Goal: Information Seeking & Learning: Learn about a topic

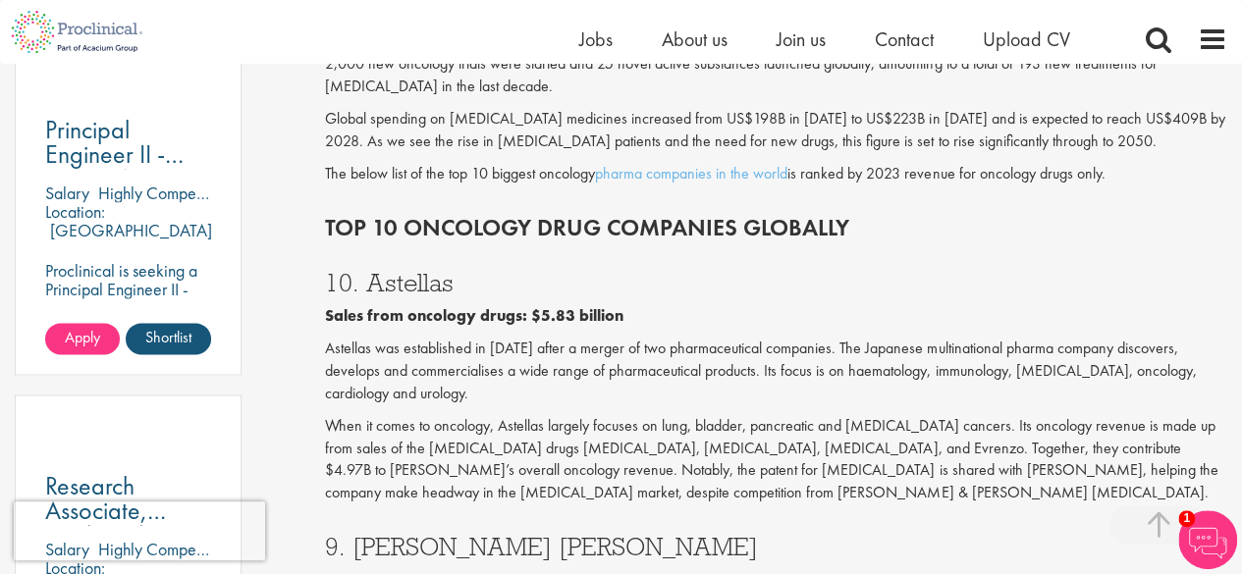
scroll to position [1145, 0]
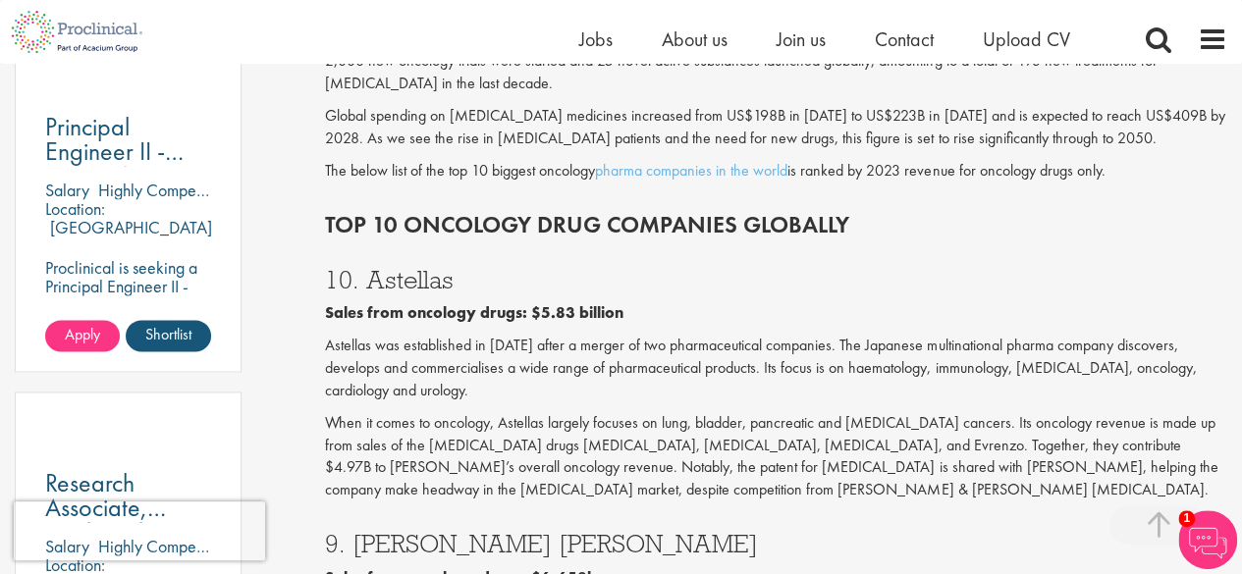
click at [763, 412] on p "When it comes to oncology, Astellas largely focuses on lung, bladder, pancreati…" at bounding box center [776, 456] width 902 height 89
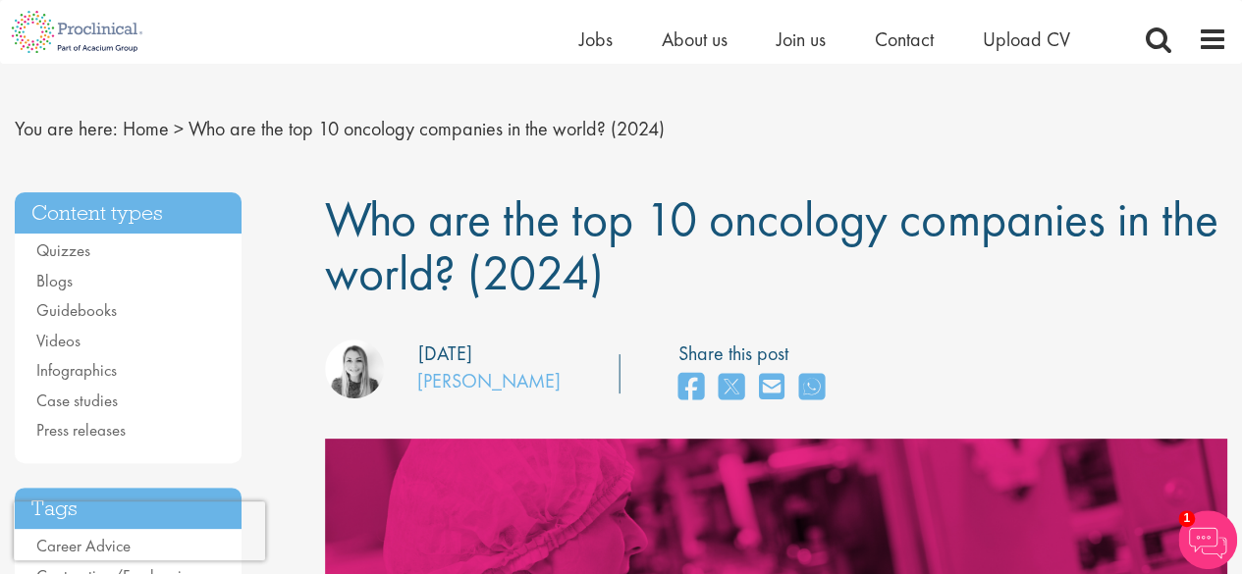
scroll to position [0, 0]
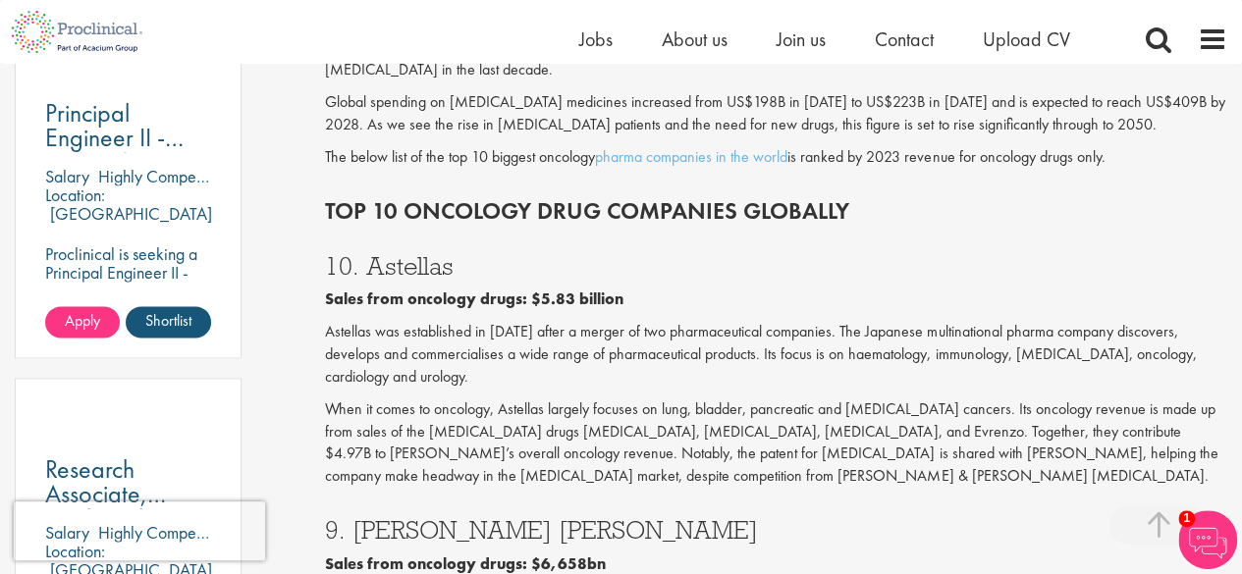
scroll to position [1038, 0]
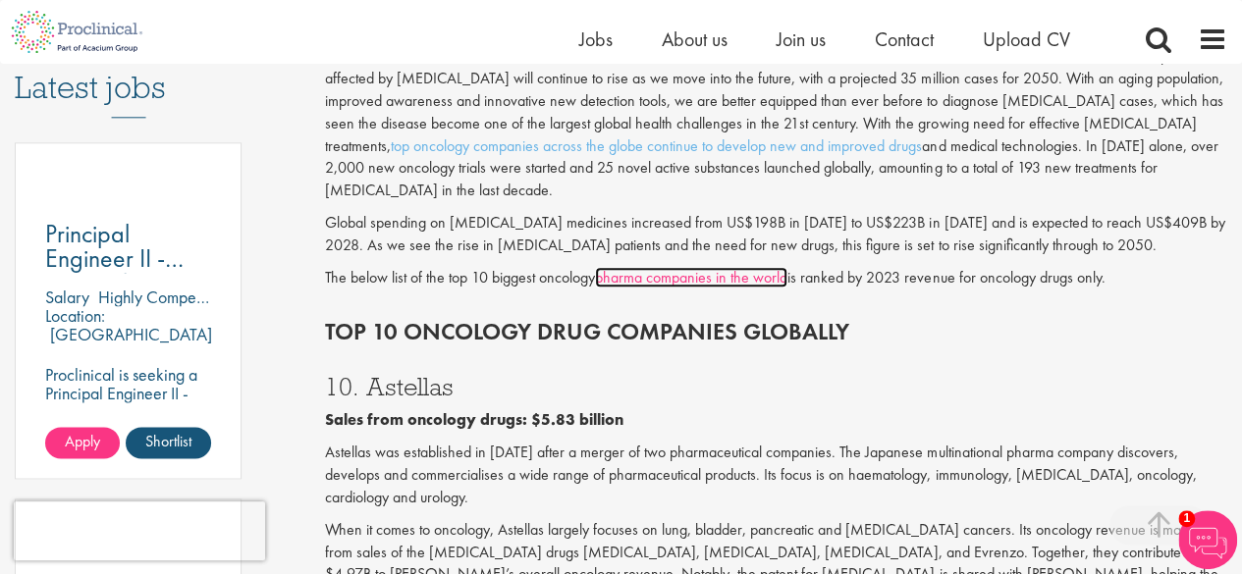
click at [760, 267] on link "pharma companies in the world" at bounding box center [691, 277] width 192 height 21
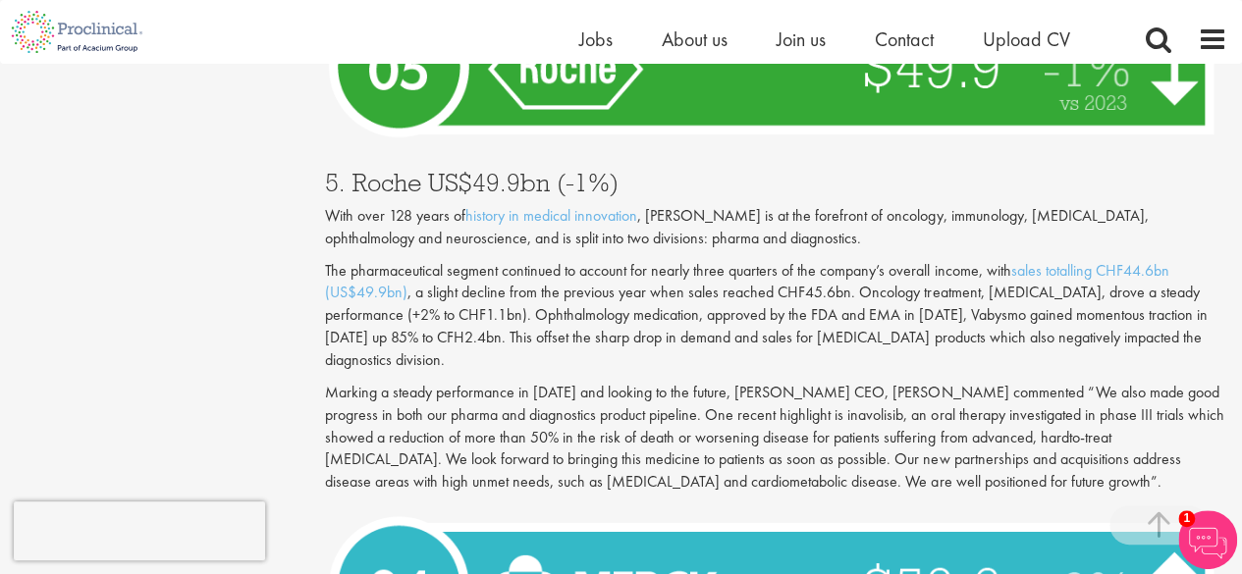
scroll to position [4841, 0]
